Goal: Information Seeking & Learning: Compare options

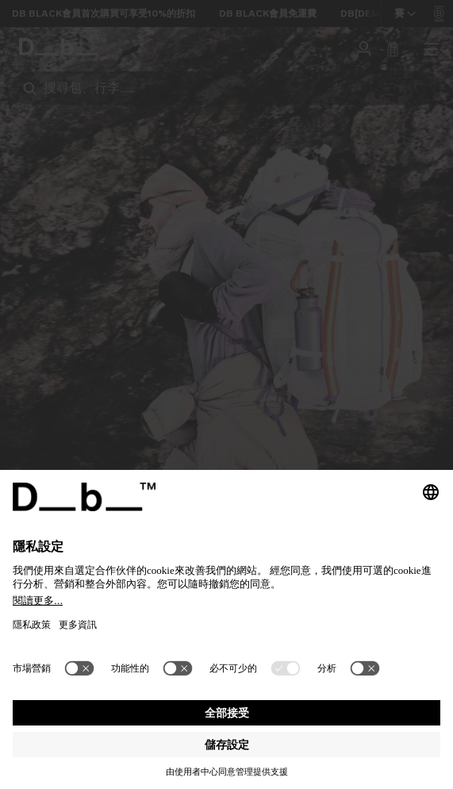
click at [352, 720] on button "全部接受" at bounding box center [227, 712] width 428 height 25
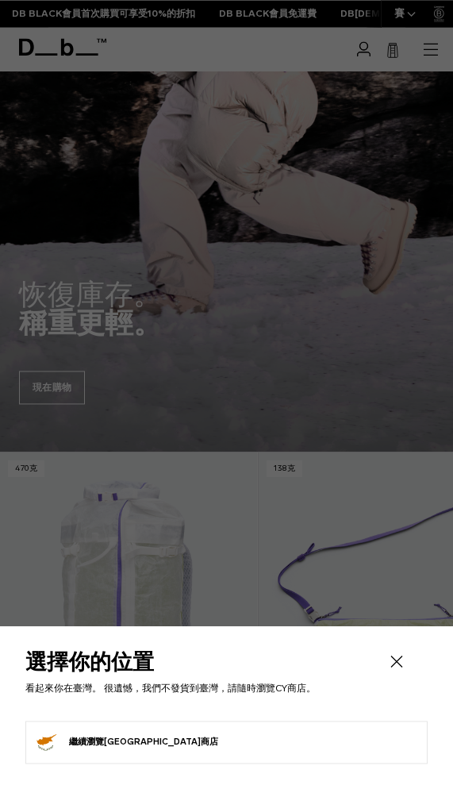
scroll to position [365, 0]
click at [360, 763] on li "繼續瀏覽塞普勒斯商店 Continue shopping in Cyprus" at bounding box center [226, 741] width 402 height 43
click at [396, 670] on icon "關閉" at bounding box center [396, 660] width 19 height 19
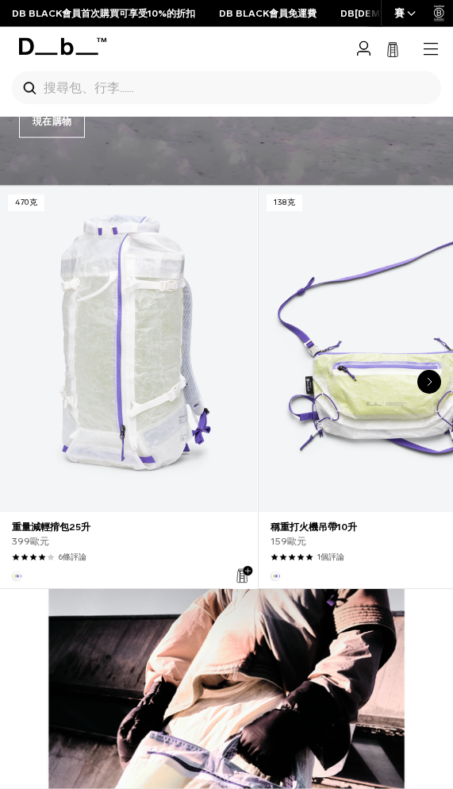
scroll to position [451, 0]
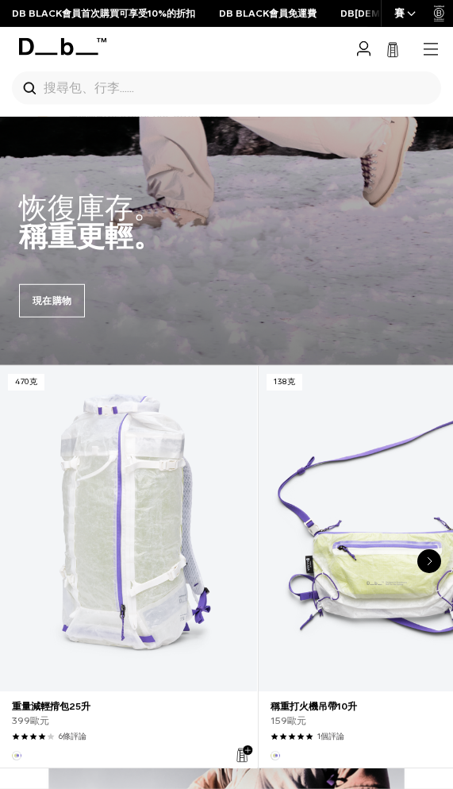
click at [209, 642] on link "重量減輕揹包25升" at bounding box center [128, 528] width 257 height 325
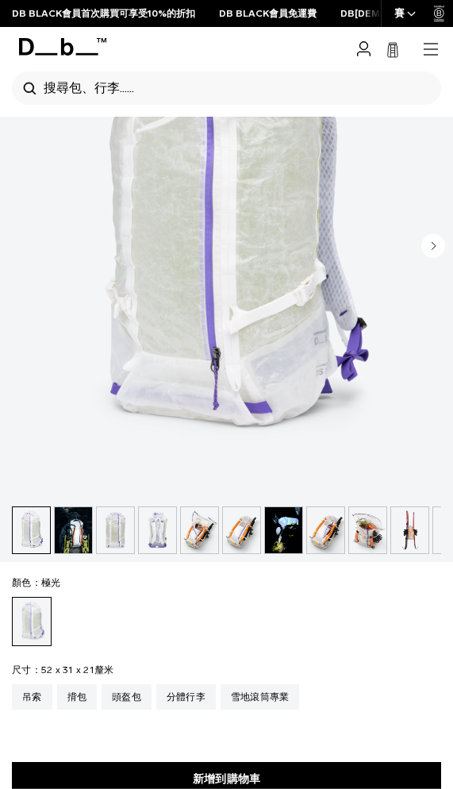
scroll to position [263, 0]
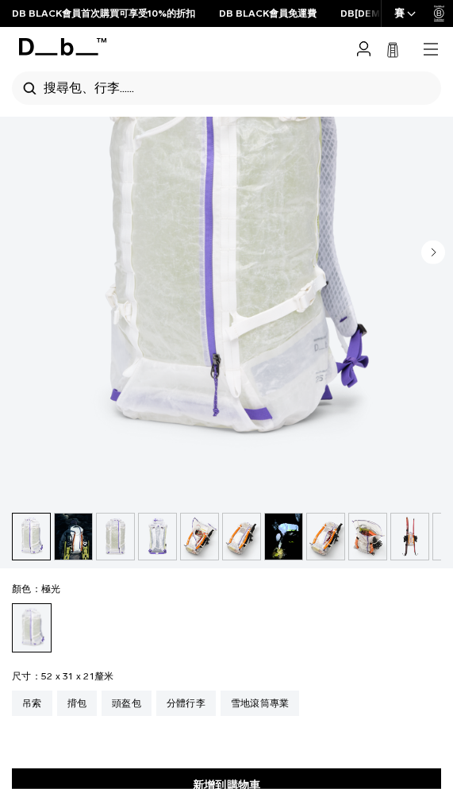
click at [256, 534] on img "button" at bounding box center [241, 536] width 37 height 46
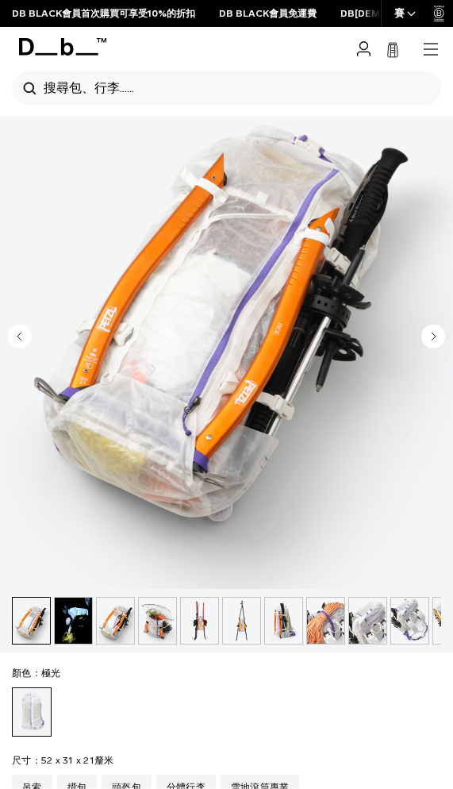
scroll to position [176, 0]
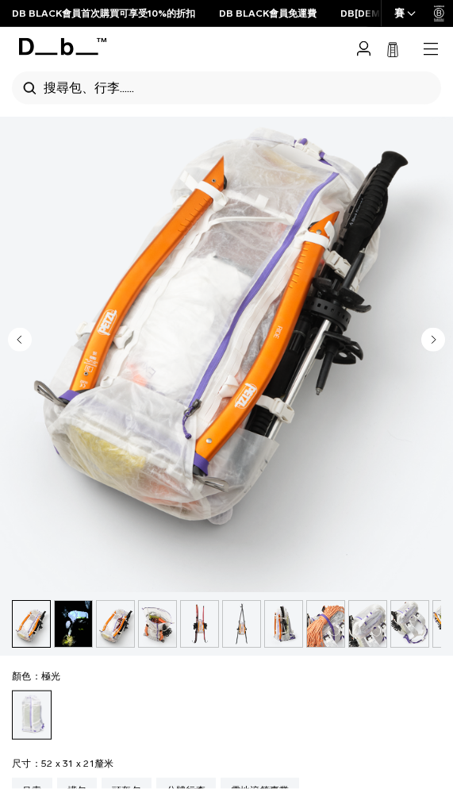
click at [320, 628] on img "button" at bounding box center [325, 624] width 37 height 46
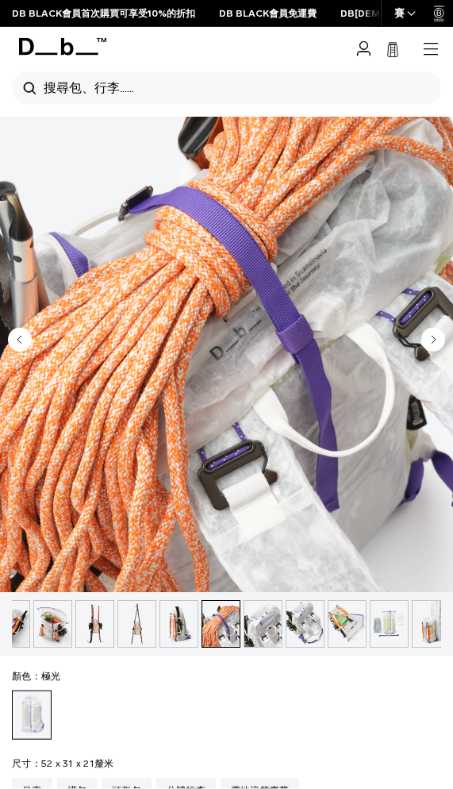
scroll to position [0, 324]
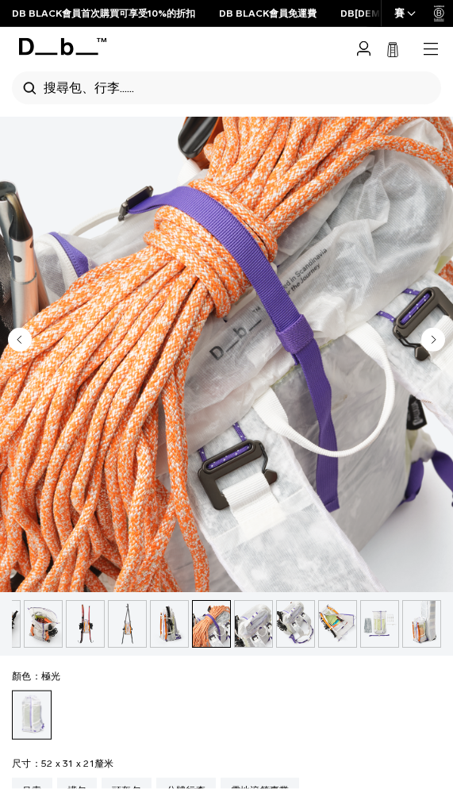
click at [320, 632] on img "button" at bounding box center [337, 624] width 37 height 46
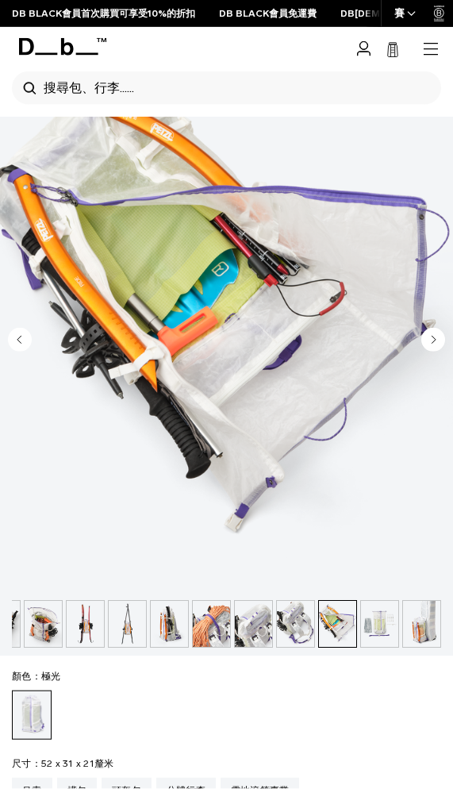
click at [349, 639] on img "button" at bounding box center [337, 624] width 37 height 46
click at [284, 626] on img "button" at bounding box center [295, 624] width 37 height 46
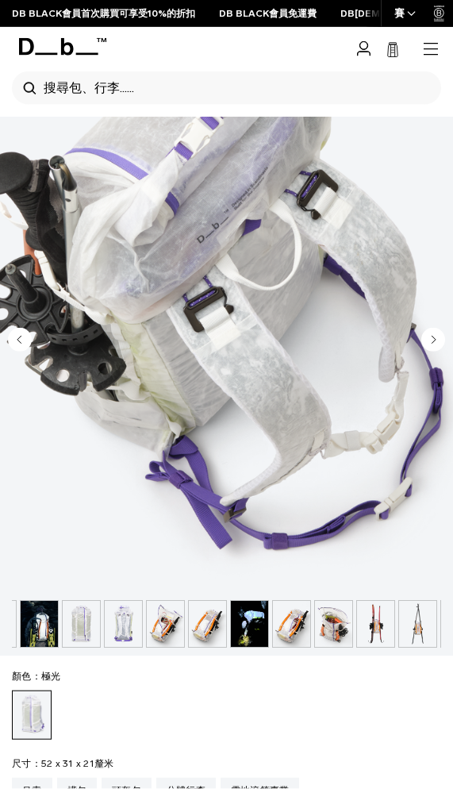
click at [117, 624] on img "button" at bounding box center [123, 624] width 37 height 46
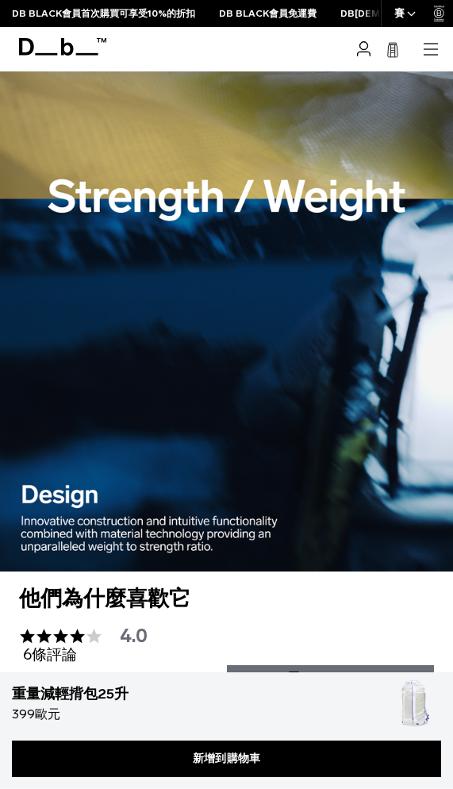
scroll to position [2867, 0]
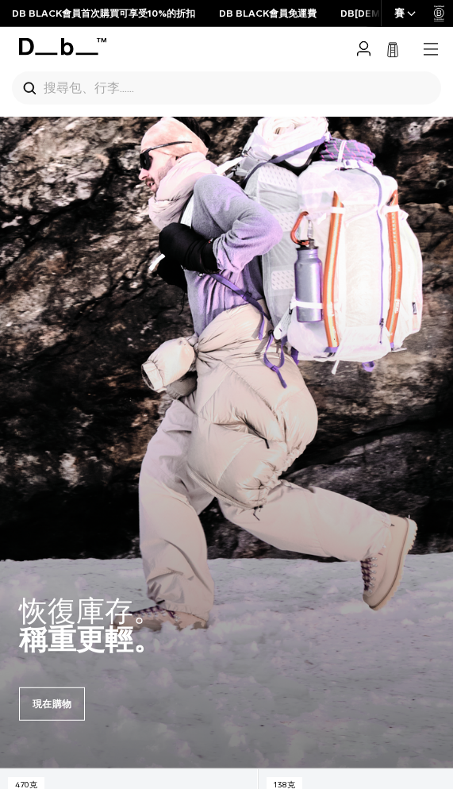
scroll to position [49, 0]
click at [70, 703] on link "現在購物" at bounding box center [52, 702] width 66 height 33
click at [431, 40] on icon "button" at bounding box center [430, 49] width 19 height 19
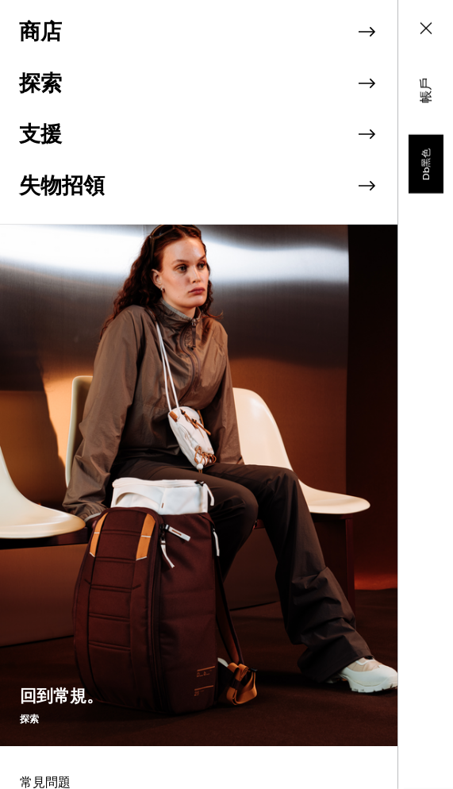
click at [377, 32] on icon at bounding box center [367, 32] width 24 height 24
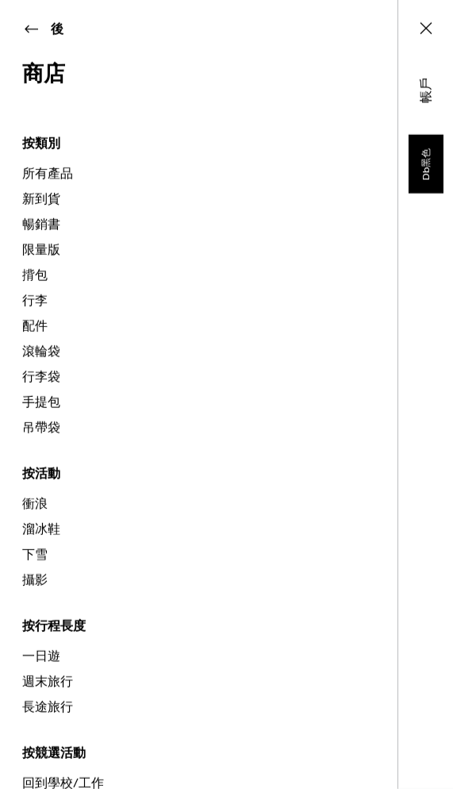
click at [35, 272] on link "揹包" at bounding box center [209, 275] width 375 height 25
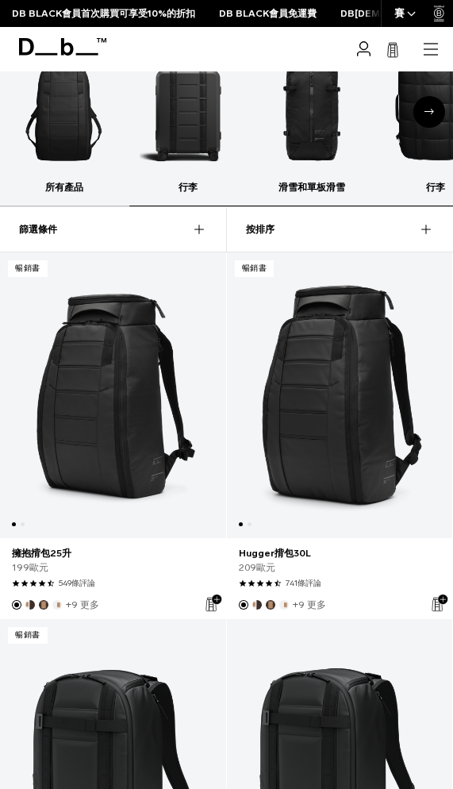
scroll to position [258, 0]
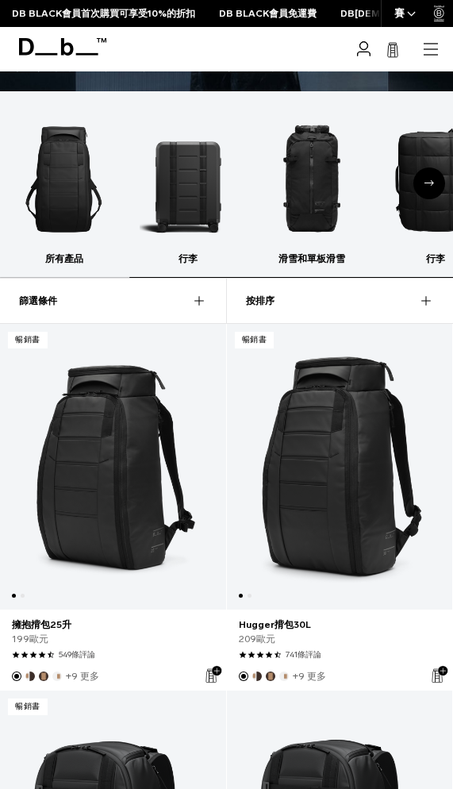
click at [36, 553] on link "擁抱揹包25升" at bounding box center [113, 466] width 226 height 285
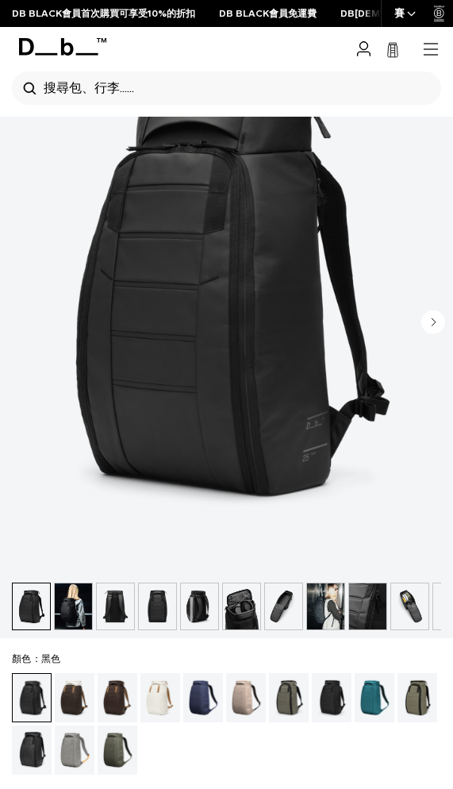
scroll to position [272, 0]
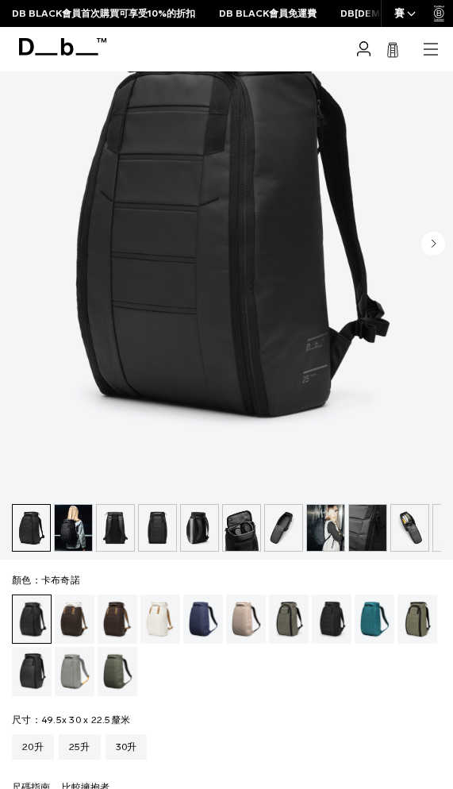
click at [77, 605] on div "卡布奇諾" at bounding box center [75, 618] width 40 height 49
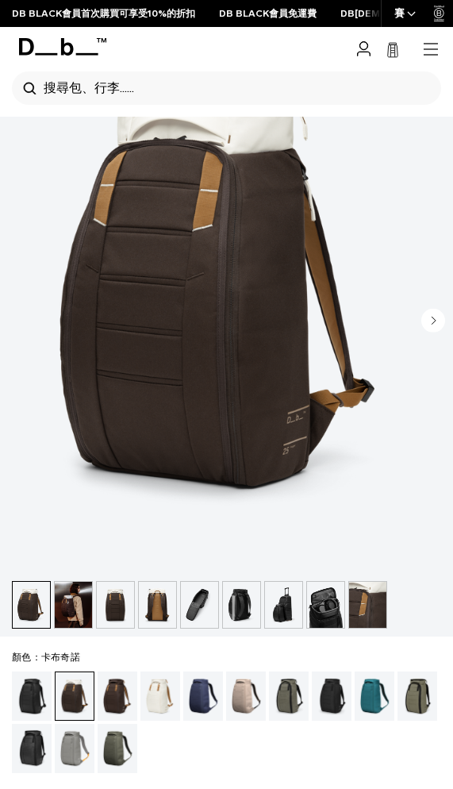
scroll to position [196, 0]
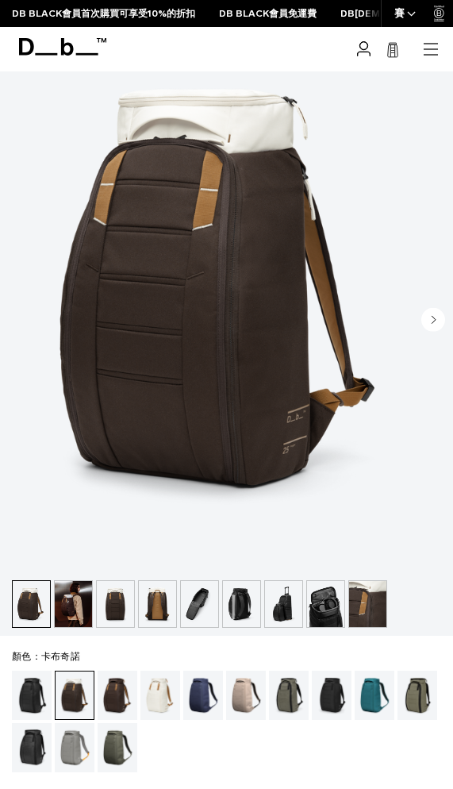
click at [116, 691] on div "濃縮咖啡" at bounding box center [118, 694] width 40 height 49
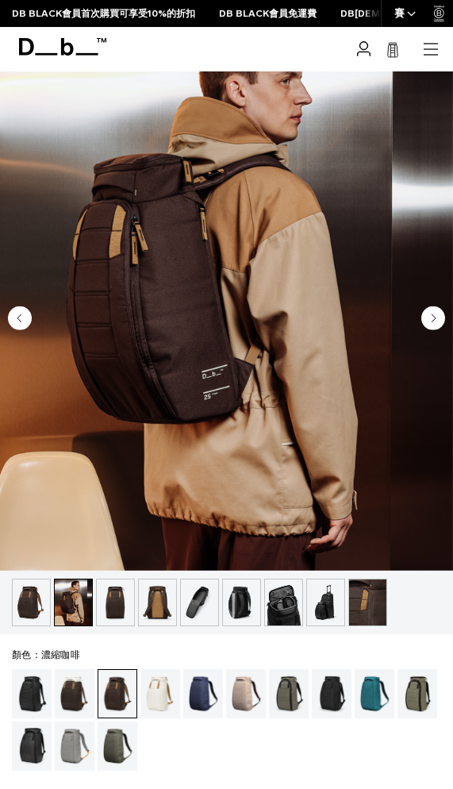
scroll to position [197, 0]
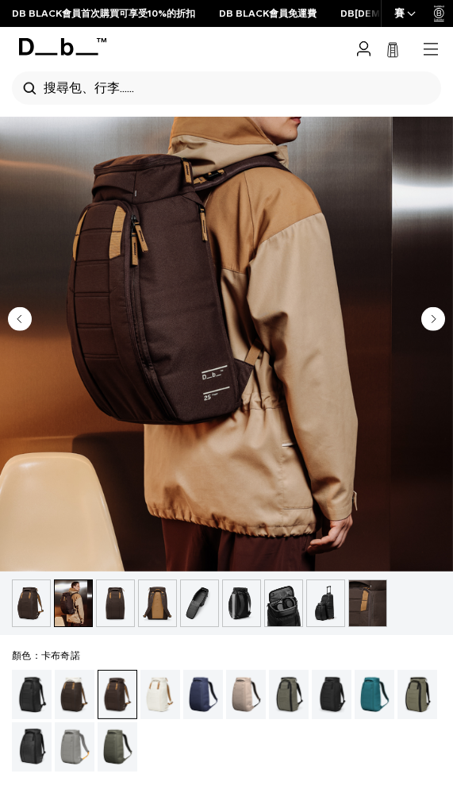
click at [79, 685] on div "卡布奇諾" at bounding box center [75, 694] width 40 height 49
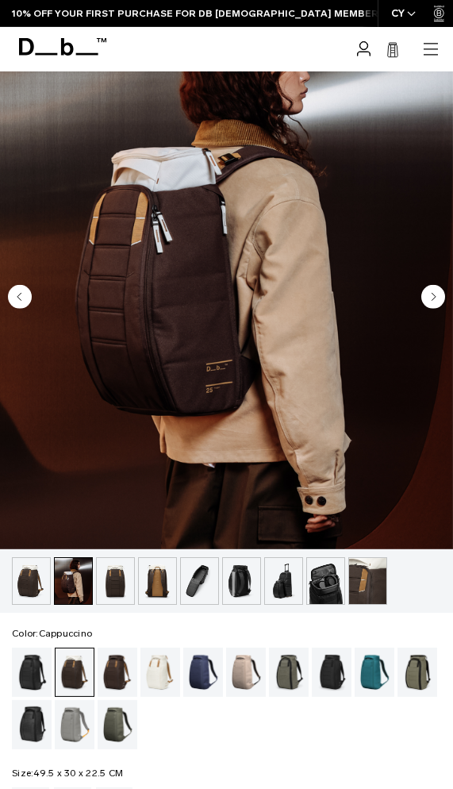
scroll to position [220, 0]
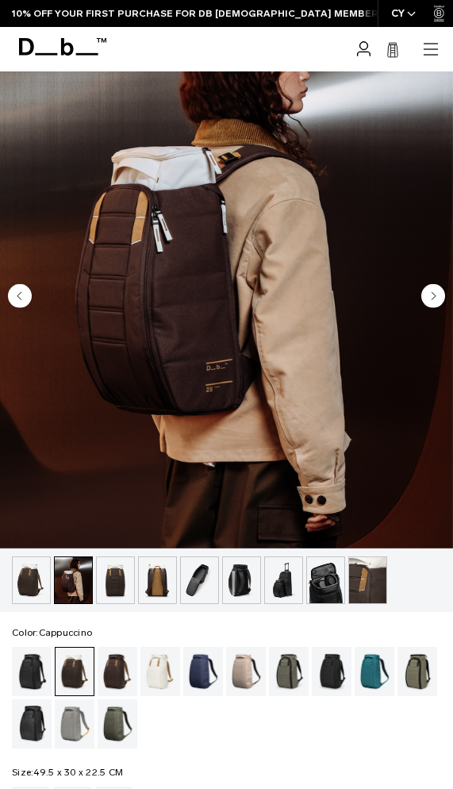
click at [435, 313] on img "2 / 9" at bounding box center [226, 266] width 453 height 566
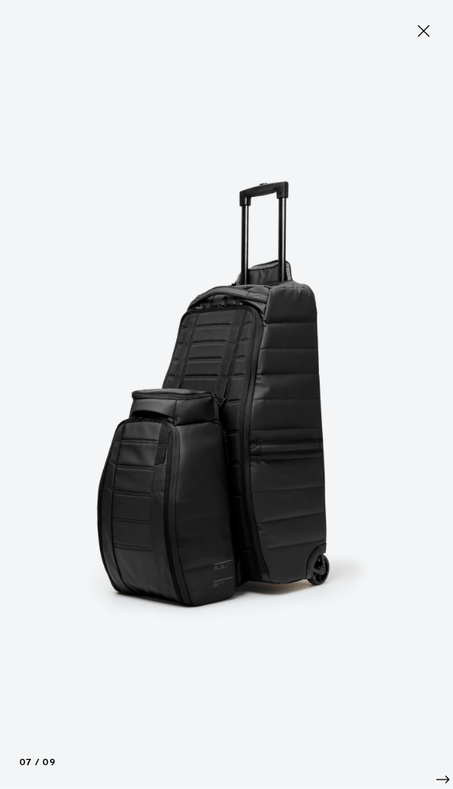
click at [108, 635] on img at bounding box center [226, 394] width 453 height 789
click at [416, 25] on icon at bounding box center [423, 30] width 19 height 19
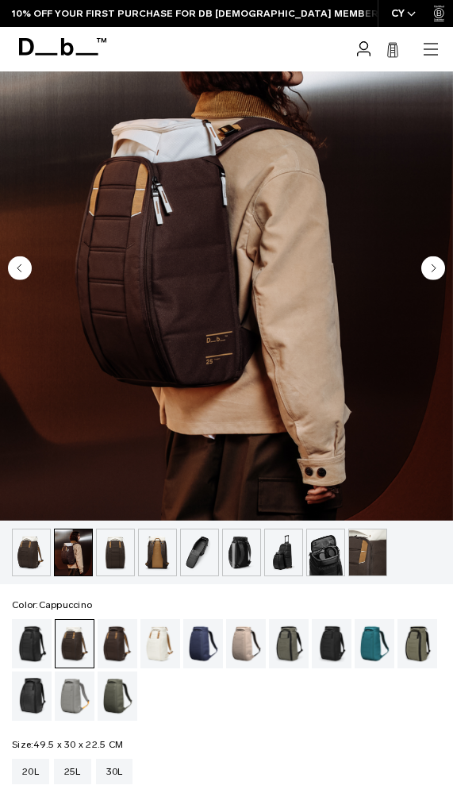
scroll to position [247, 0]
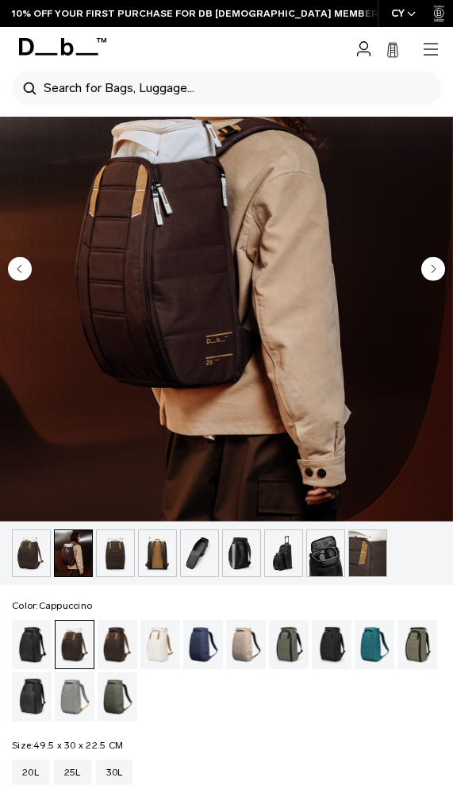
click at [232, 656] on div "Fogbow Beige" at bounding box center [246, 644] width 40 height 49
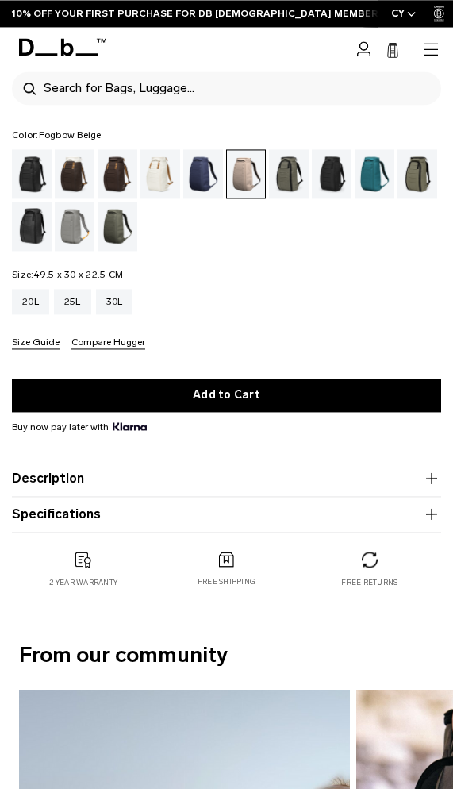
scroll to position [677, 0]
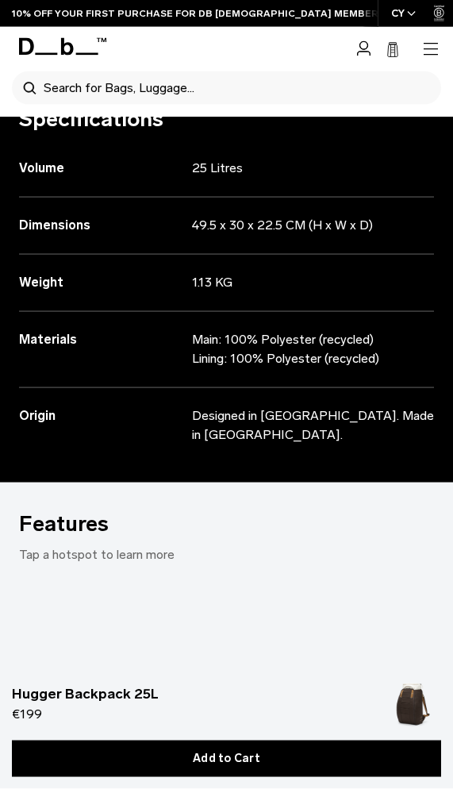
scroll to position [2690, 0]
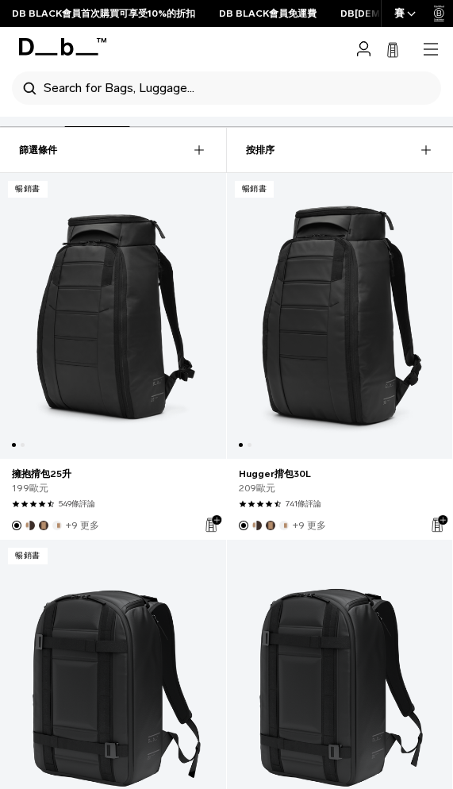
scroll to position [477, 0]
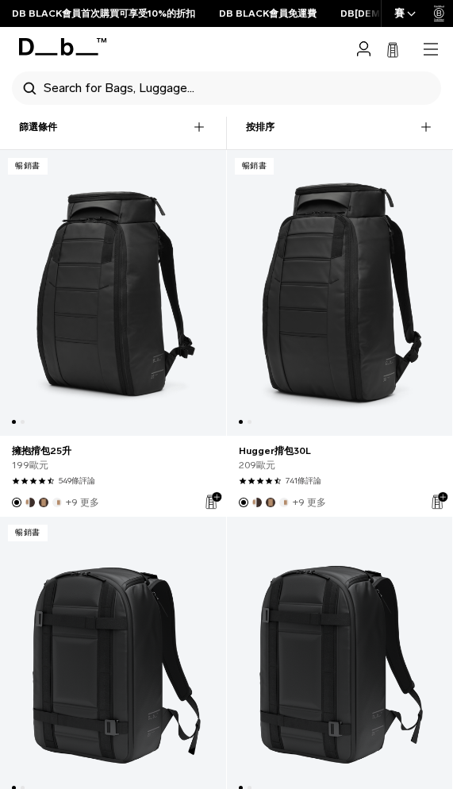
click at [377, 415] on link "Hugger揹包30L" at bounding box center [340, 292] width 226 height 285
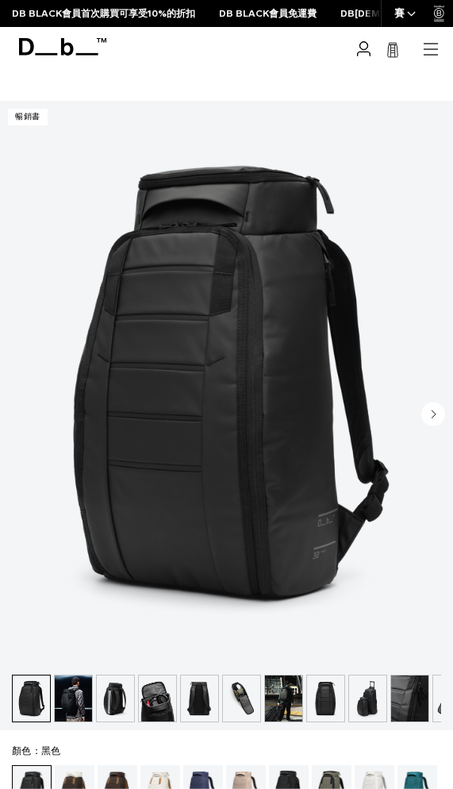
scroll to position [102, 0]
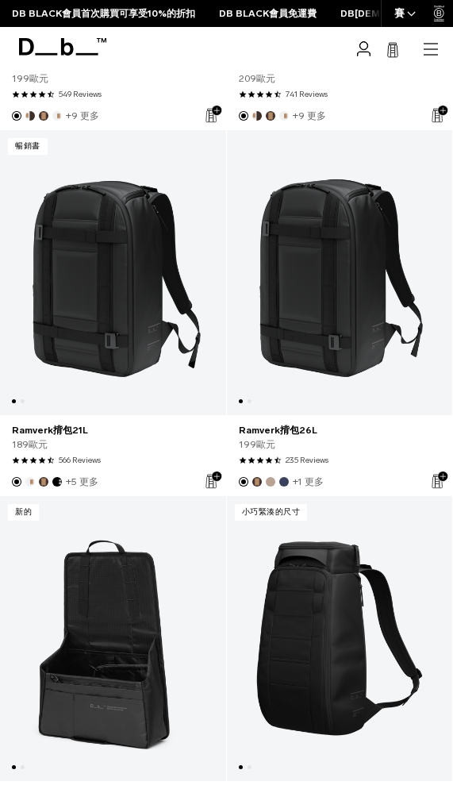
scroll to position [1092, 0]
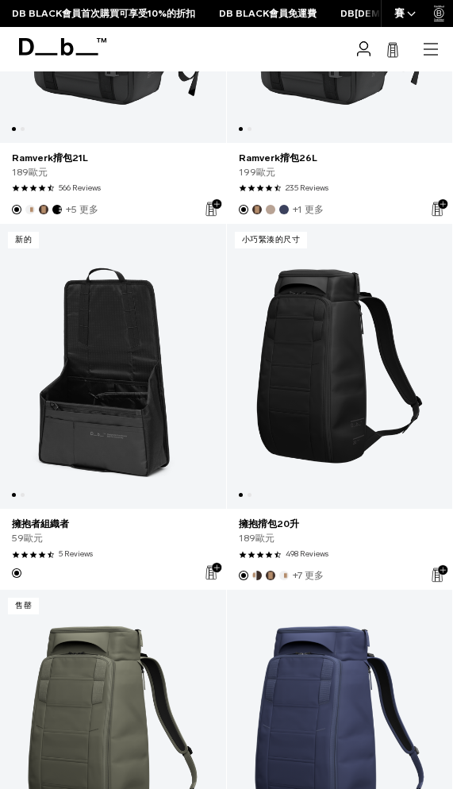
click at [344, 613] on link "Hugger揹包30L" at bounding box center [340, 731] width 226 height 285
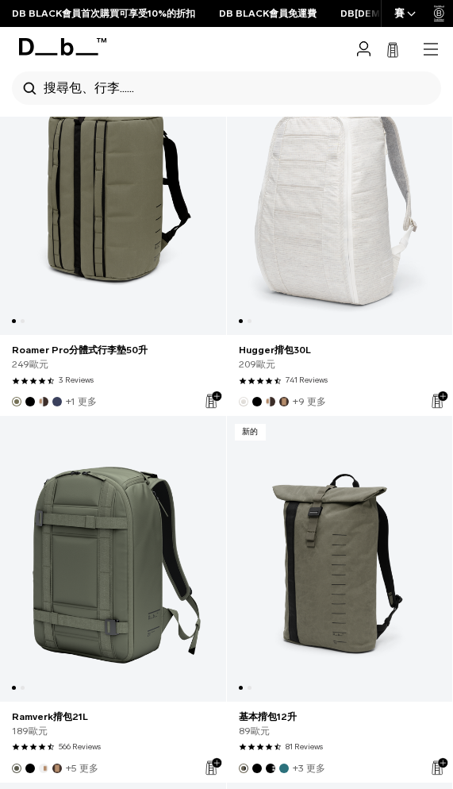
scroll to position [4553, 0]
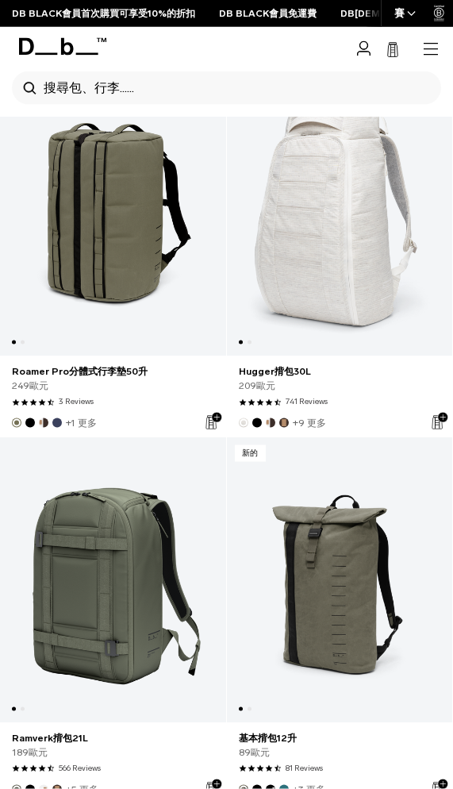
click at [393, 399] on div "4.6 star rating 741 Reviews" at bounding box center [340, 402] width 202 height 12
click at [368, 406] on div "4.6 star rating 741 Reviews" at bounding box center [340, 402] width 202 height 12
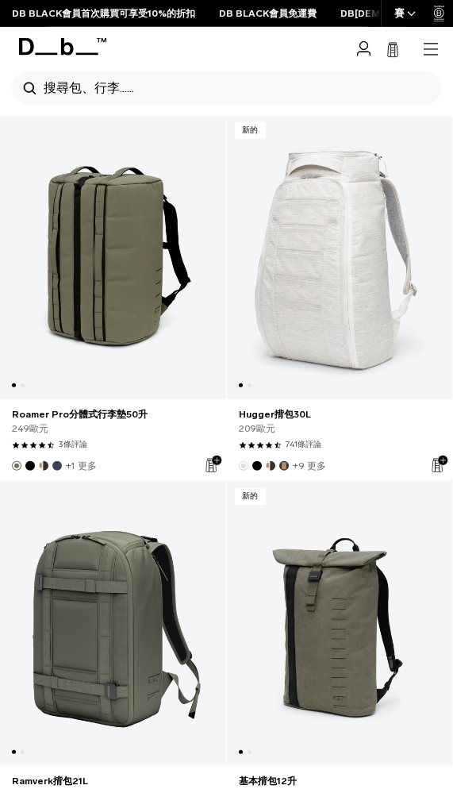
scroll to position [4479, 0]
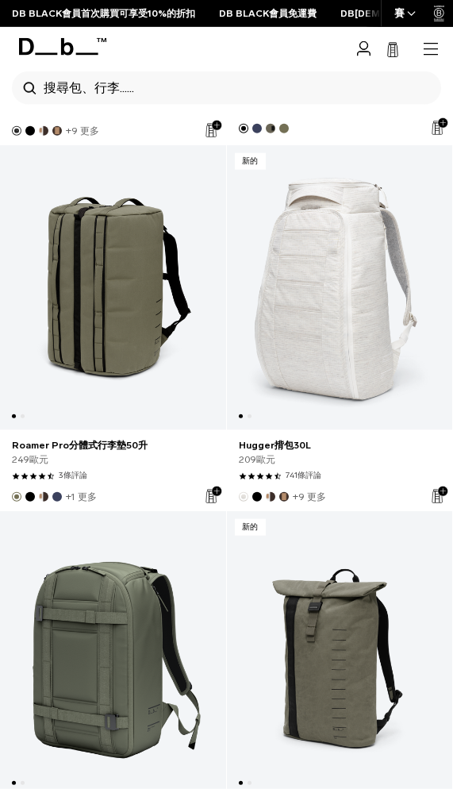
click at [383, 408] on link "Hugger揹包30L" at bounding box center [340, 287] width 226 height 285
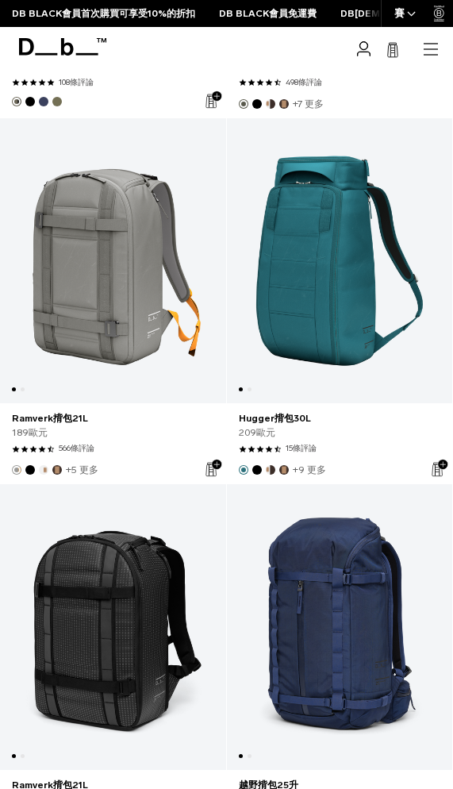
scroll to position [7314, 0]
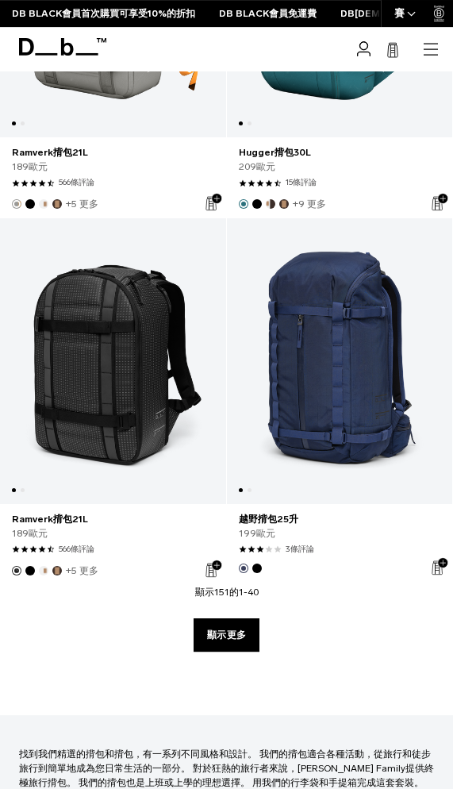
click at [244, 635] on link "顯示更多" at bounding box center [227, 634] width 66 height 33
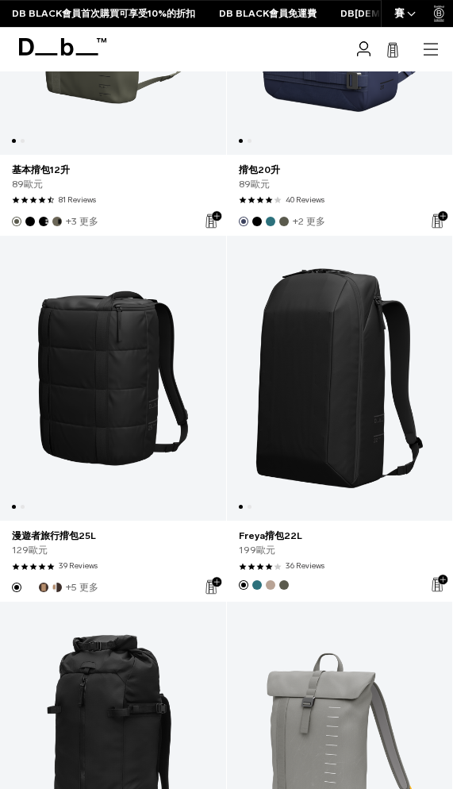
scroll to position [8835, 0]
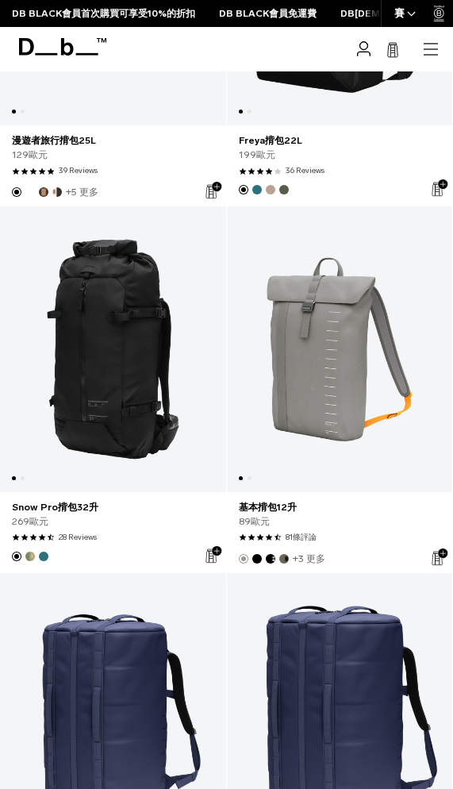
click at [43, 554] on button "午夜藍綠色" at bounding box center [44, 556] width 10 height 10
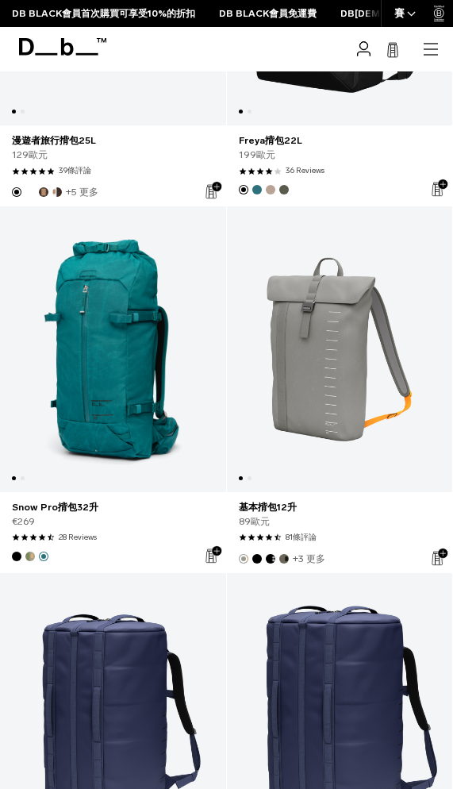
click at [39, 491] on link "Snow Pro Backpack 32L Midnight Teal" at bounding box center [113, 348] width 226 height 285
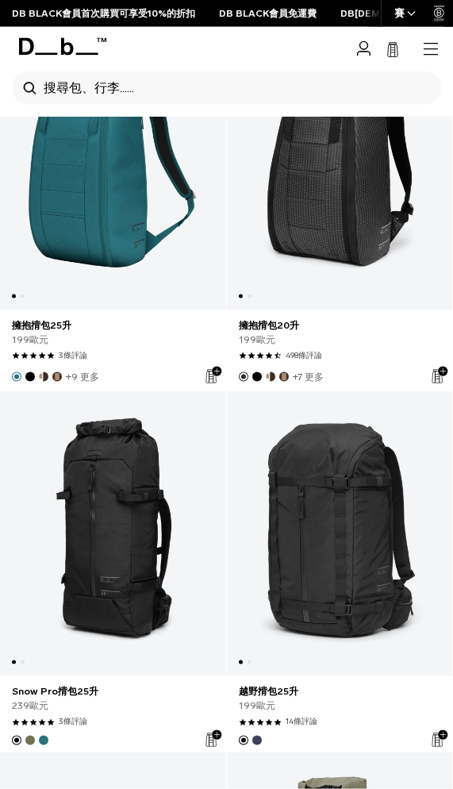
scroll to position [10068, 0]
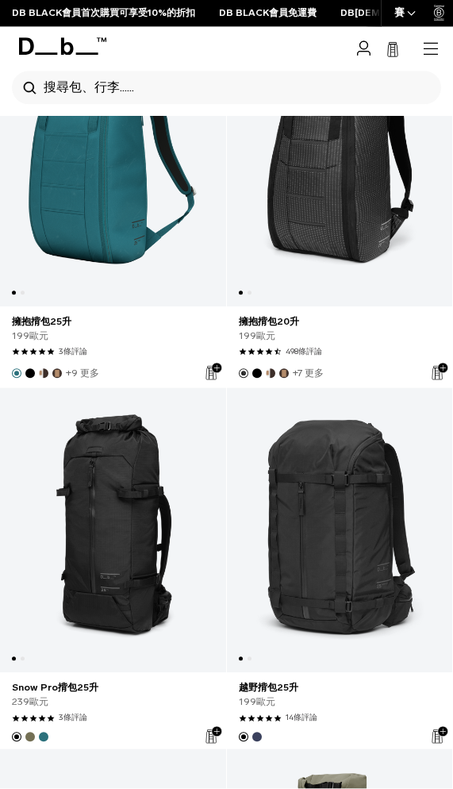
click at [400, 264] on link "擁抱揹包20升" at bounding box center [340, 163] width 226 height 285
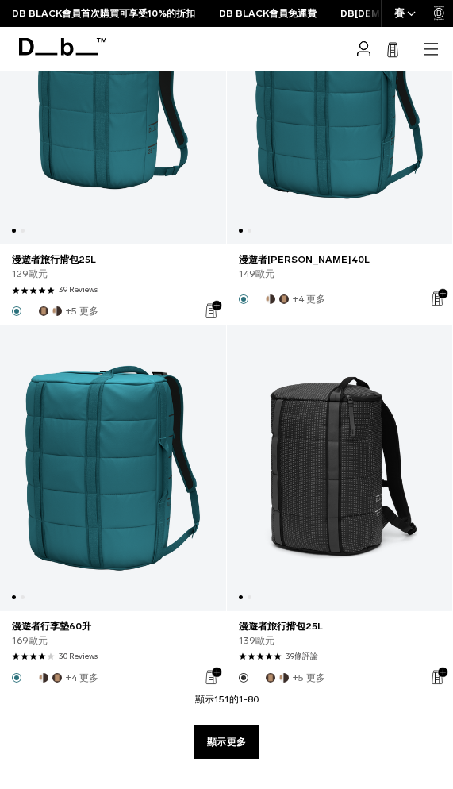
scroll to position [14560, 0]
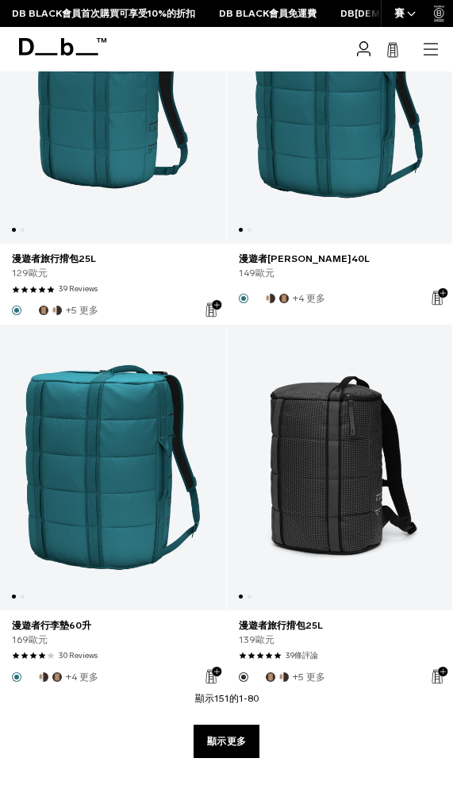
click at [214, 732] on link "顯示更多" at bounding box center [227, 740] width 66 height 33
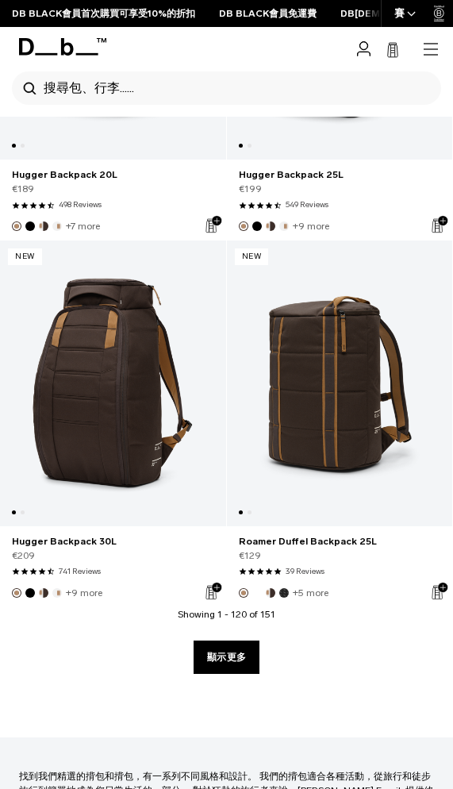
scroll to position [21980, 0]
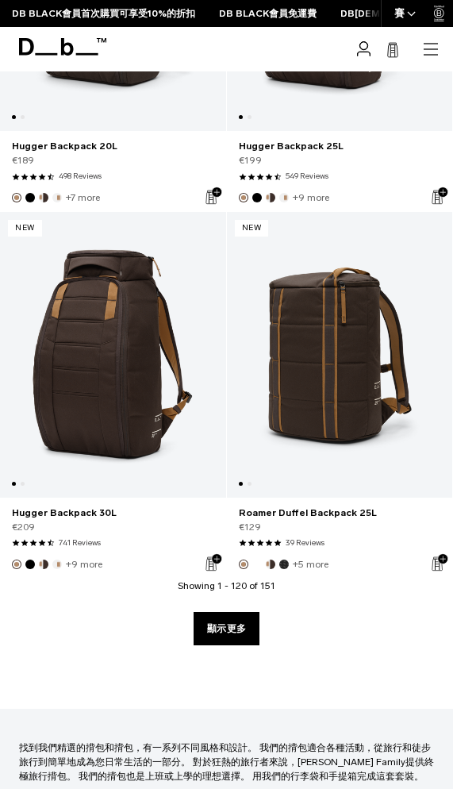
click at [228, 567] on article "New Add to Cart Roamer Duffel Backpack 25L €129 4.8 star rating 39 Reviews +5 m…" at bounding box center [340, 395] width 227 height 366
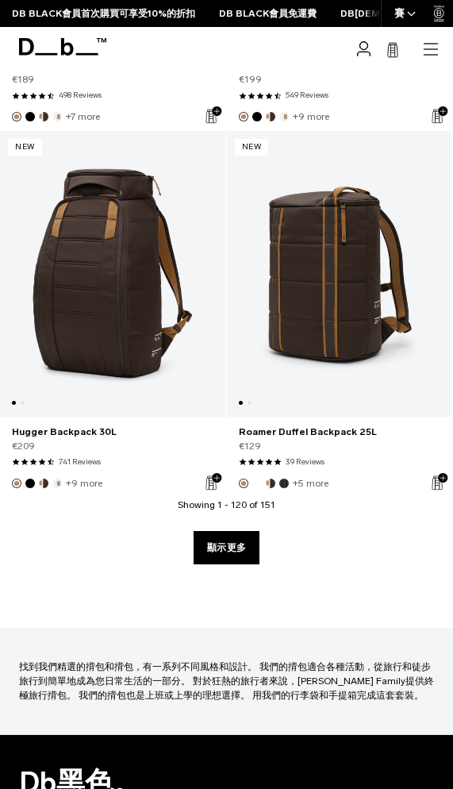
click at [238, 539] on link "顯示更多" at bounding box center [227, 547] width 66 height 33
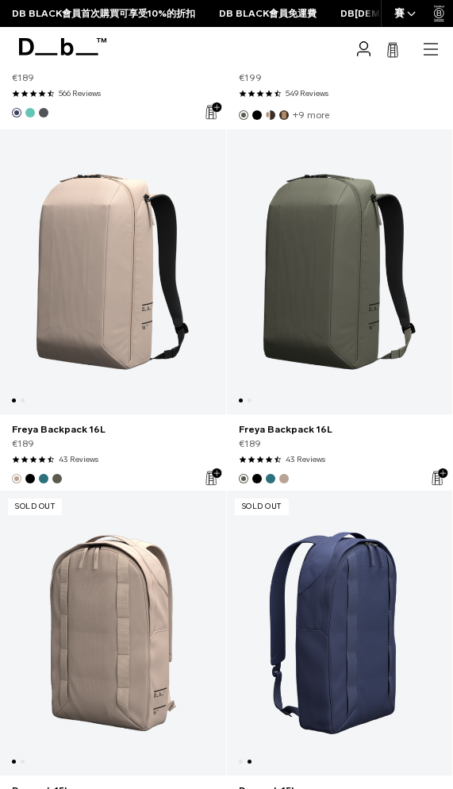
scroll to position [24130, 0]
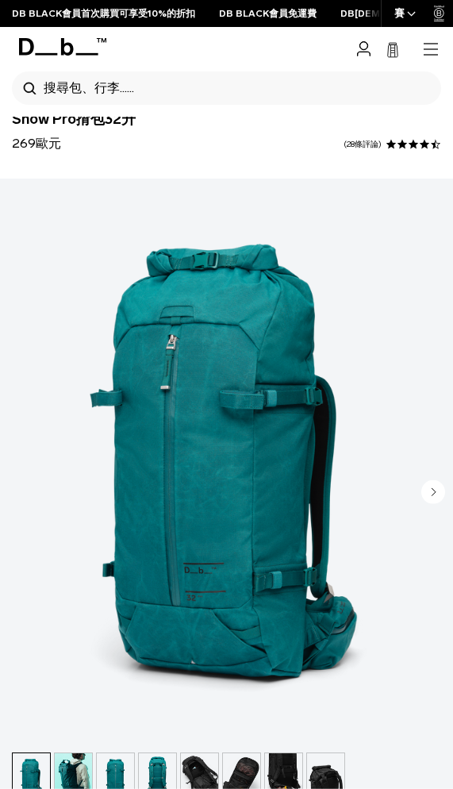
scroll to position [158, 0]
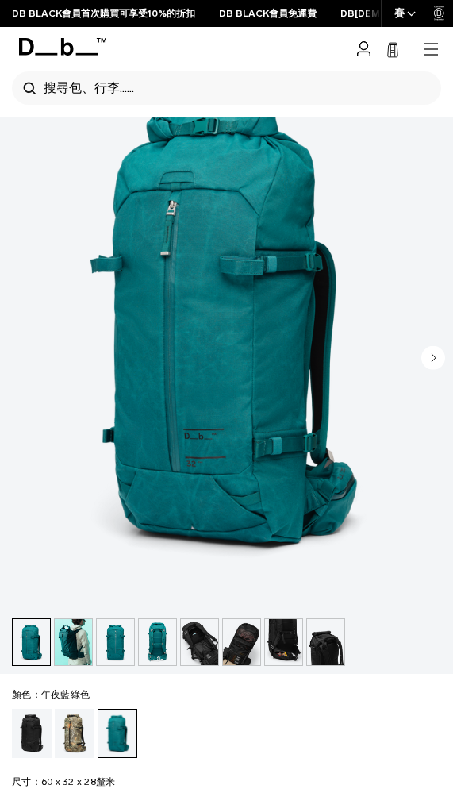
click at [78, 637] on img "button" at bounding box center [73, 642] width 37 height 46
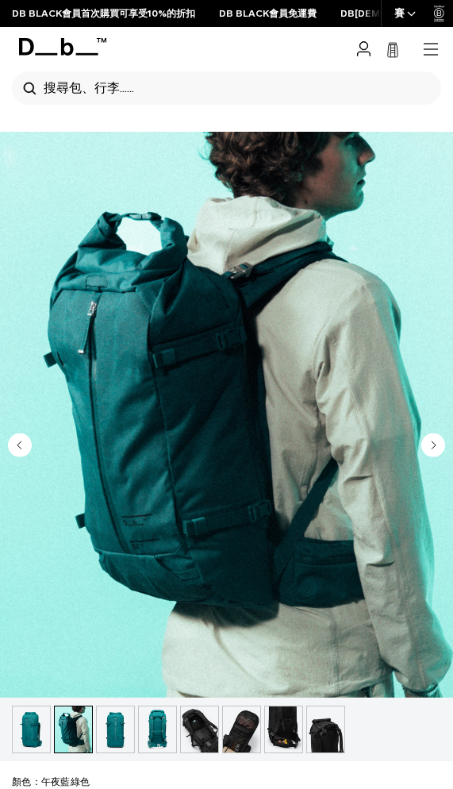
scroll to position [70, 0]
